Goal: Task Accomplishment & Management: Use online tool/utility

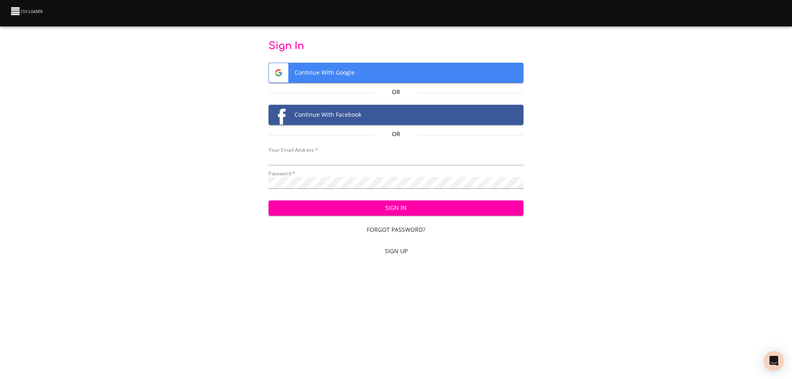
type input "[EMAIL_ADDRESS][DOMAIN_NAME]"
click at [395, 206] on span "Sign In" at bounding box center [396, 208] width 242 height 10
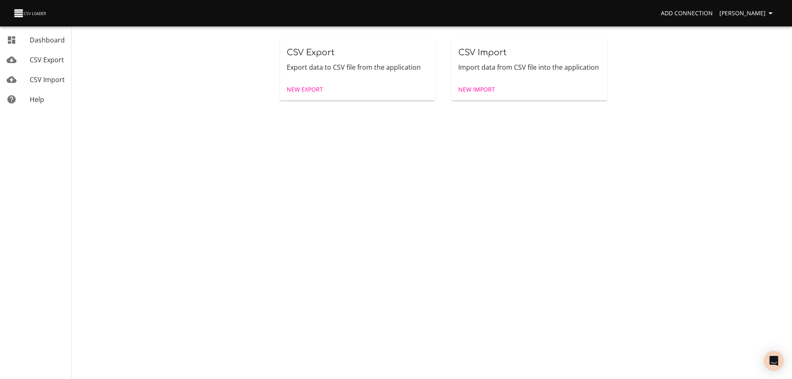
click at [485, 85] on span "New Import" at bounding box center [476, 90] width 37 height 10
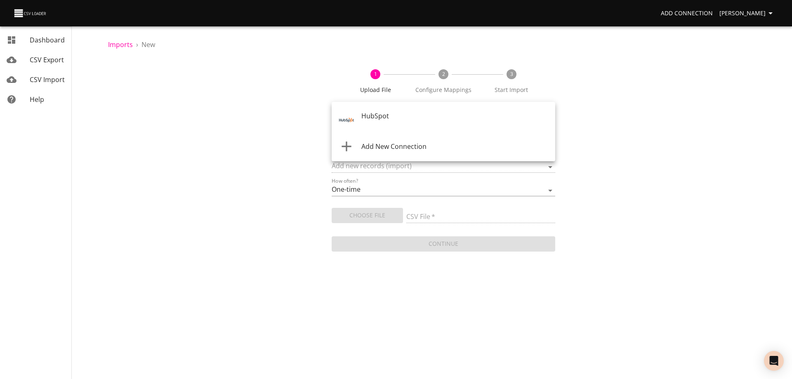
click at [381, 119] on body "Add Connection Wayne Dashboard CSV Export CSV Import Help Imports › New 1 Uploa…" at bounding box center [396, 189] width 792 height 379
click at [370, 119] on span "HubSpot" at bounding box center [375, 115] width 28 height 9
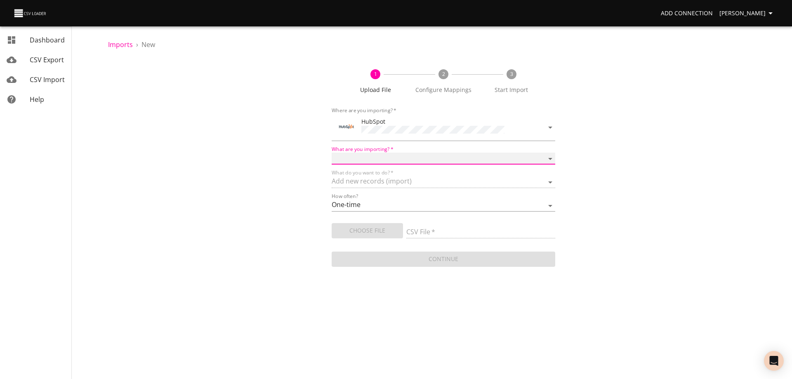
click at [369, 158] on select "Calls Companies Contacts Deals Emails Line items Meetings Notes Products Tasks …" at bounding box center [444, 159] width 224 height 12
select select "deals"
click at [332, 153] on select "Calls Companies Contacts Deals Emails Line items Meetings Notes Products Tasks …" at bounding box center [444, 159] width 224 height 12
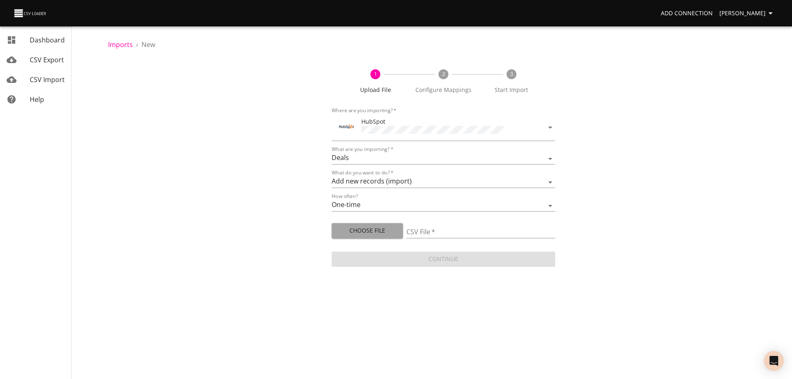
click at [358, 228] on span "Choose File" at bounding box center [367, 231] width 58 height 10
type input "Doctor Daily Sales 09152025.csv"
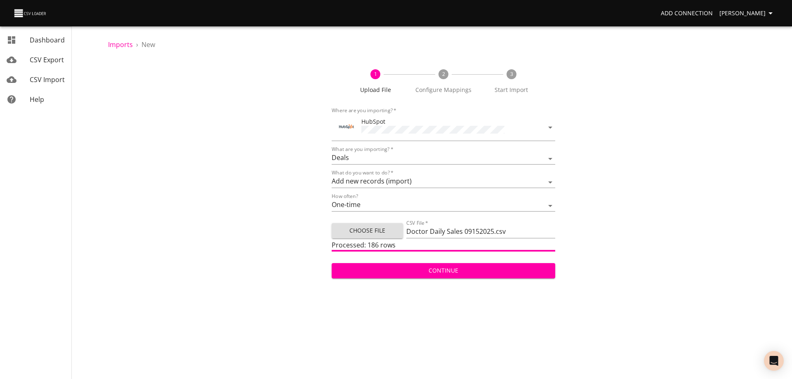
click at [442, 266] on span "Continue" at bounding box center [443, 271] width 210 height 10
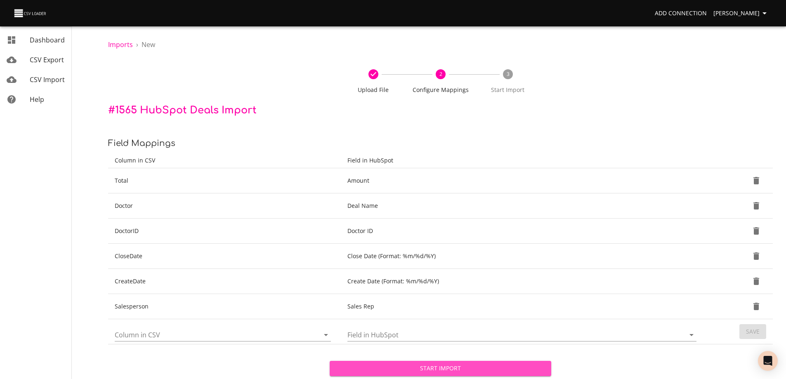
click at [435, 369] on span "Start Import" at bounding box center [440, 368] width 208 height 10
